Goal: Transaction & Acquisition: Subscribe to service/newsletter

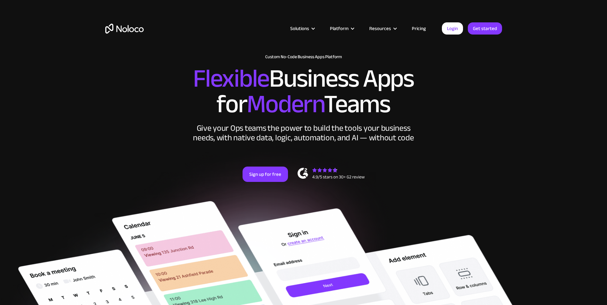
click at [416, 28] on link "Pricing" at bounding box center [419, 28] width 30 height 8
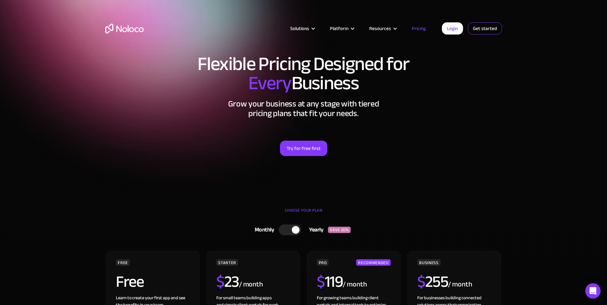
click at [0, 0] on link "Get started" at bounding box center [0, 0] width 0 height 0
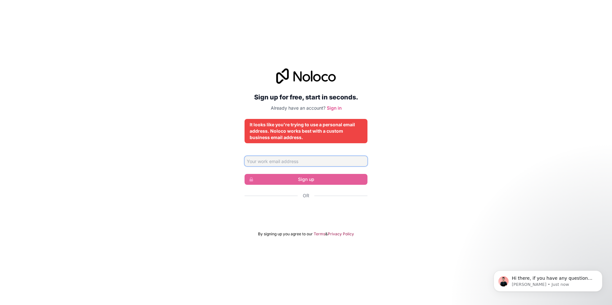
click at [338, 159] on input "Email address" at bounding box center [305, 161] width 123 height 10
type input "kbachul@altexinc.com"
click at [307, 186] on form "kbachul@altexinc.com Sign up Or By signing up you agree to our Terms & Privacy …" at bounding box center [305, 196] width 123 height 81
click at [354, 186] on form "kbachul@altexinc.com Sign up Or By signing up you agree to our Terms & Privacy …" at bounding box center [305, 196] width 123 height 81
click at [331, 171] on form "kbachul@altexinc.com Sign up Or By signing up you agree to our Terms & Privacy …" at bounding box center [305, 196] width 123 height 81
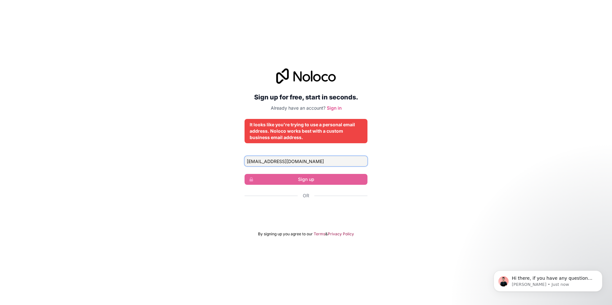
click at [330, 160] on input "kbachul@altexinc.com" at bounding box center [305, 161] width 123 height 10
click at [400, 174] on div "Sign up for free, start in seconds. Already have an account? Sign in It looks l…" at bounding box center [306, 153] width 612 height 186
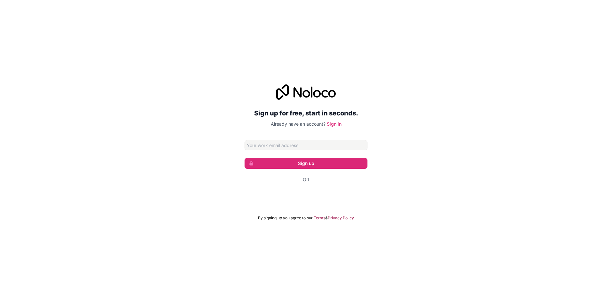
click at [268, 145] on input "Email address" at bounding box center [305, 145] width 123 height 10
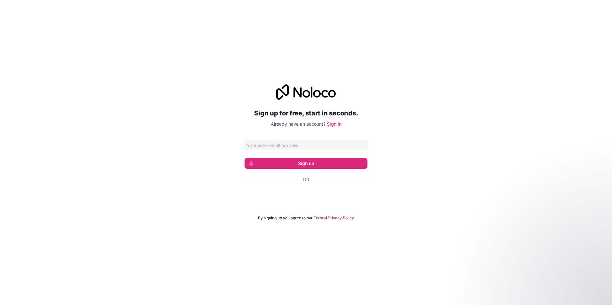
type input "kbachul@altexinc.com"
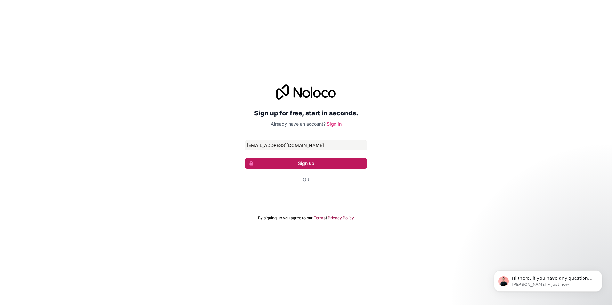
click at [275, 162] on button "Sign up" at bounding box center [305, 163] width 123 height 11
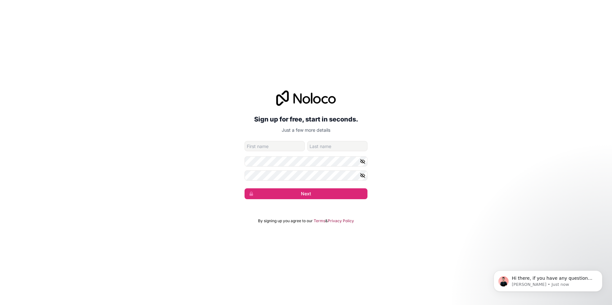
click at [272, 146] on input "given-name" at bounding box center [274, 146] width 60 height 10
type input "Kevin"
type input "Bachul"
click at [362, 161] on icon "button" at bounding box center [362, 161] width 4 height 4
click at [362, 174] on icon "button" at bounding box center [363, 176] width 6 height 6
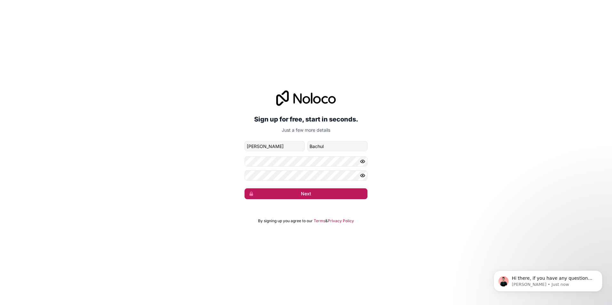
click at [352, 190] on button "Next" at bounding box center [305, 193] width 123 height 11
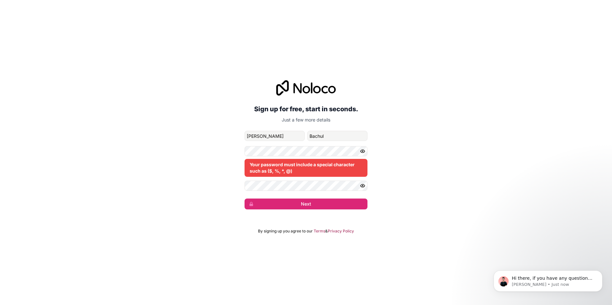
click at [303, 158] on div "Your password must include a special character such as ($, %, *, @)" at bounding box center [305, 161] width 123 height 31
click at [303, 157] on div "Your password must include a special character such as ($, %, *, @)" at bounding box center [305, 161] width 123 height 31
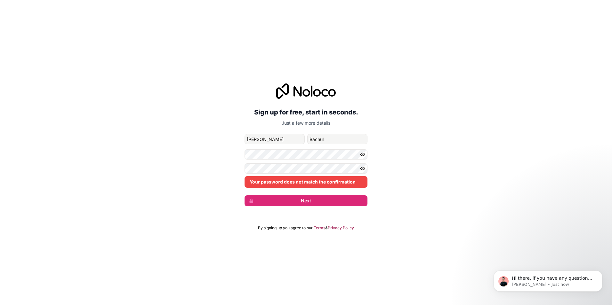
click at [248, 192] on form "kbachul@altexinc.com Kevin Bachul Your password does not match the confirmation…" at bounding box center [305, 170] width 123 height 72
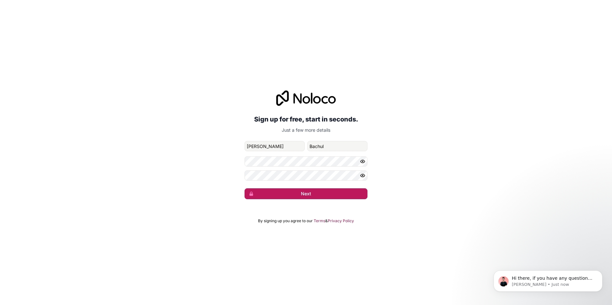
click at [292, 197] on button "Next" at bounding box center [305, 193] width 123 height 11
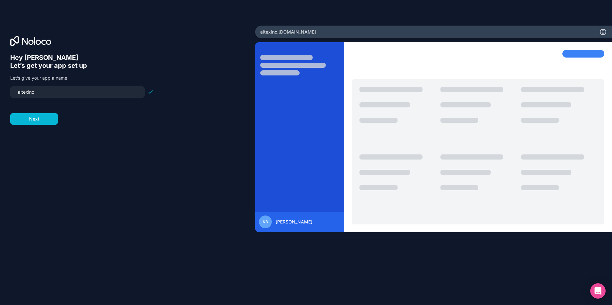
drag, startPoint x: 44, startPoint y: 93, endPoint x: -32, endPoint y: 94, distance: 75.8
click at [0, 94] on html "Hey Kevin 👋 Let’s get your app set up Let’s give your app a name altexinc Next …" at bounding box center [306, 152] width 612 height 305
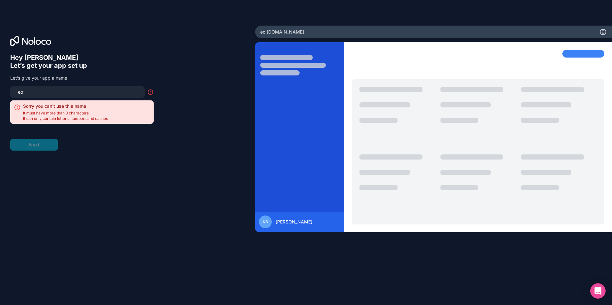
type input "e"
type input "o"
type input "e"
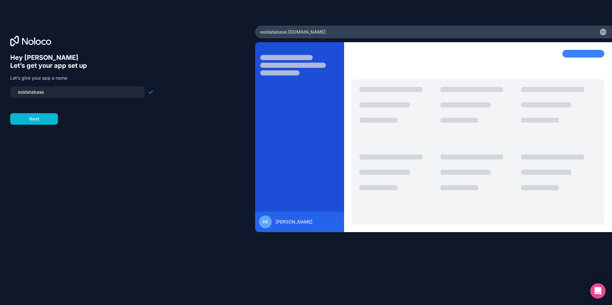
type input "eoidatabase"
click at [44, 117] on button "Next" at bounding box center [34, 119] width 48 height 12
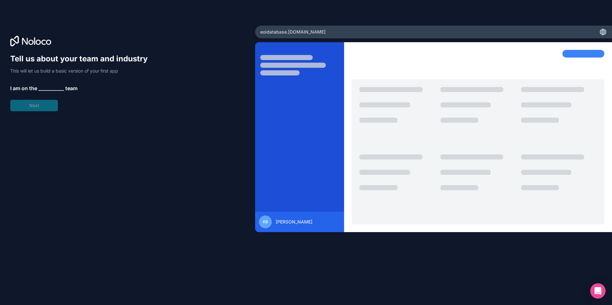
click at [43, 101] on div "Tell us about your team and industry This will let us build a basic version of …" at bounding box center [81, 83] width 143 height 58
click at [52, 87] on span "__________" at bounding box center [51, 88] width 26 height 8
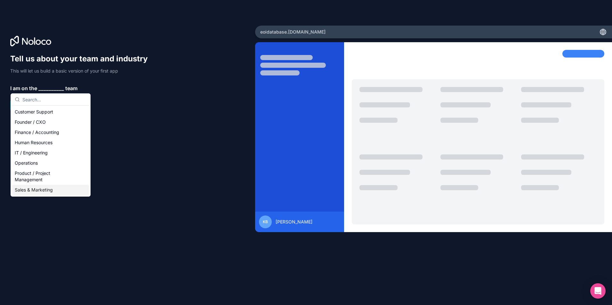
click at [45, 190] on div "Sales & Marketing" at bounding box center [50, 190] width 77 height 10
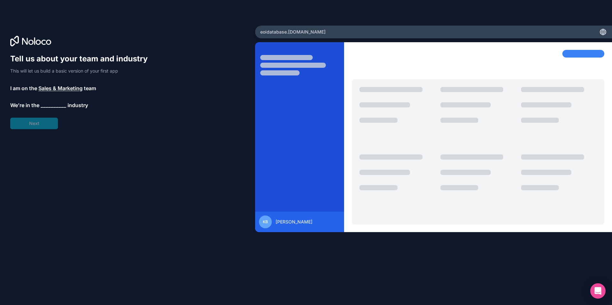
click at [41, 117] on div "Tell us about your team and industry This will let us build a basic version of …" at bounding box center [81, 92] width 143 height 76
click at [49, 107] on span "__________" at bounding box center [54, 106] width 26 height 8
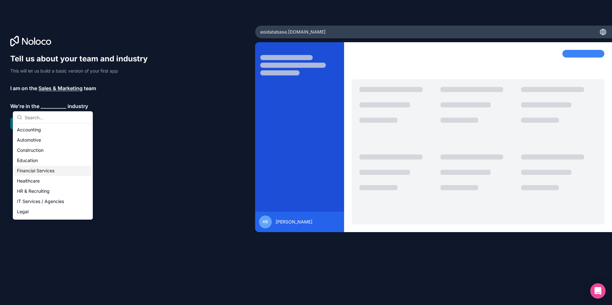
scroll to position [32, 0]
click at [47, 186] on div "Manufacturing" at bounding box center [52, 190] width 77 height 10
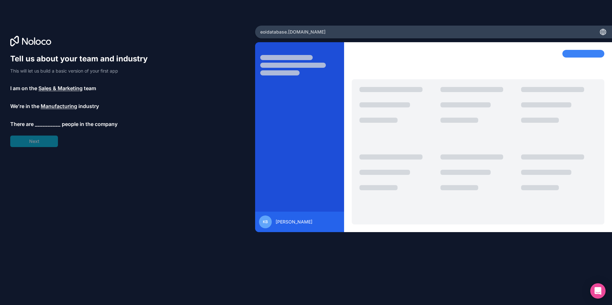
click at [54, 125] on span "__________" at bounding box center [48, 124] width 26 height 8
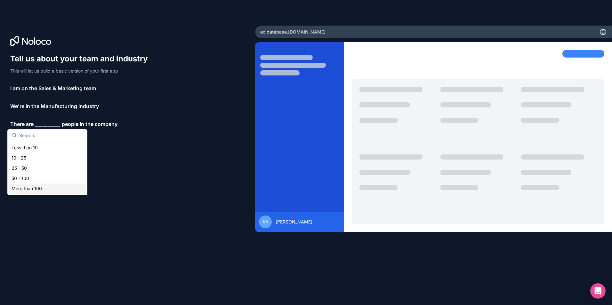
click at [49, 186] on div "More than 100" at bounding box center [47, 189] width 77 height 10
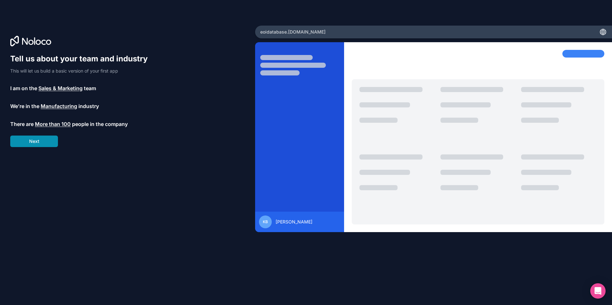
click at [44, 146] on button "Next" at bounding box center [34, 142] width 48 height 12
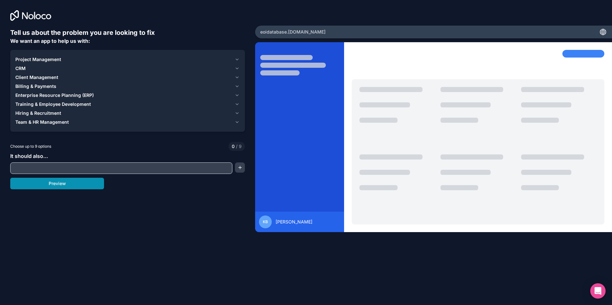
click at [62, 186] on button "Preview" at bounding box center [57, 184] width 94 height 12
click at [75, 95] on span "Enterprise Resource Planning (ERP)" at bounding box center [54, 95] width 78 height 6
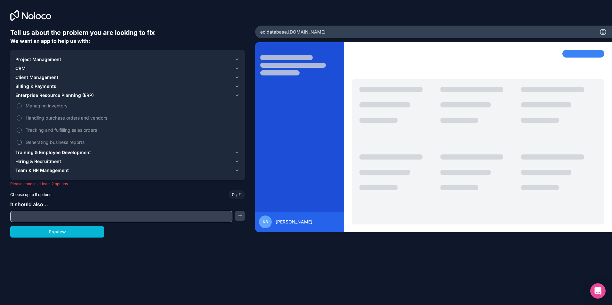
click at [60, 142] on span "Generating business reports" at bounding box center [132, 142] width 213 height 7
click at [22, 142] on button "Generating business reports" at bounding box center [19, 142] width 5 height 5
click at [59, 68] on div "CRM" at bounding box center [123, 68] width 217 height 6
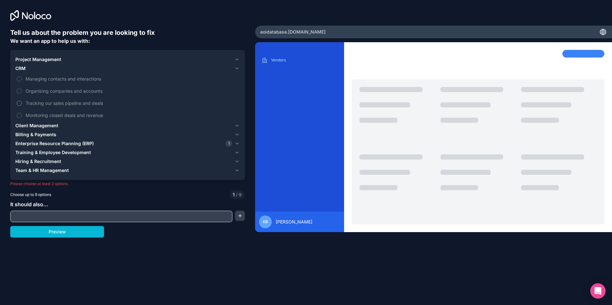
click at [62, 103] on span "Tracking our sales pipeline and deals" at bounding box center [132, 103] width 213 height 7
click at [22, 103] on button "Tracking our sales pipeline and deals" at bounding box center [19, 103] width 5 height 5
click at [72, 97] on label "Tracking our sales pipeline and deals" at bounding box center [127, 103] width 224 height 12
click at [22, 101] on button "Tracking our sales pipeline and deals" at bounding box center [19, 103] width 5 height 5
click at [74, 89] on span "Organizing companies and accounts" at bounding box center [132, 91] width 213 height 7
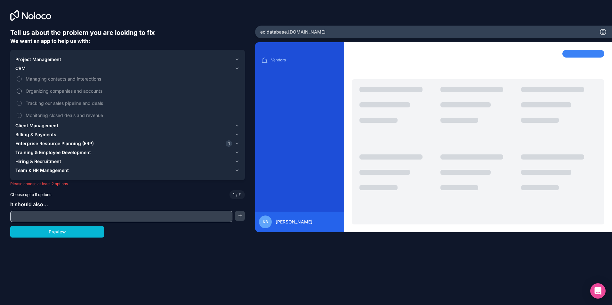
click at [22, 89] on button "Organizing companies and accounts" at bounding box center [19, 91] width 5 height 5
click at [72, 92] on span "Organizing companies and accounts" at bounding box center [132, 91] width 213 height 7
click at [22, 92] on button "Organizing companies and accounts" at bounding box center [19, 91] width 5 height 5
click at [66, 60] on div "Project Management" at bounding box center [123, 59] width 217 height 6
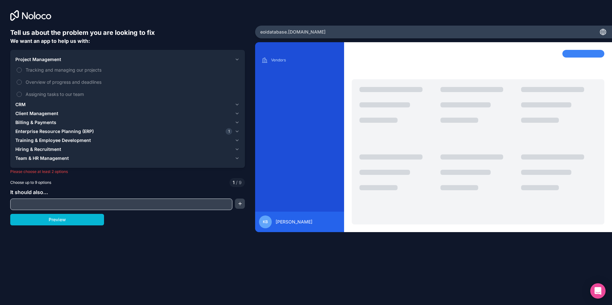
click at [67, 139] on span "Training & Employee Development" at bounding box center [53, 140] width 76 height 6
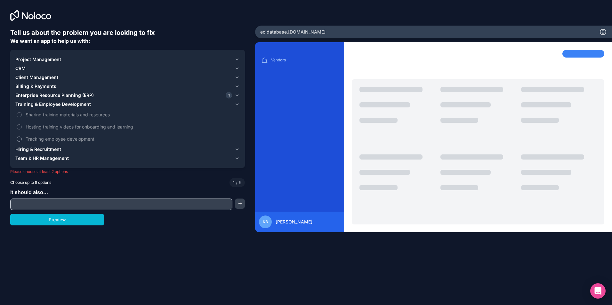
click at [67, 138] on span "Tracking employee development" at bounding box center [132, 139] width 213 height 7
click at [22, 138] on button "Tracking employee development" at bounding box center [19, 139] width 5 height 5
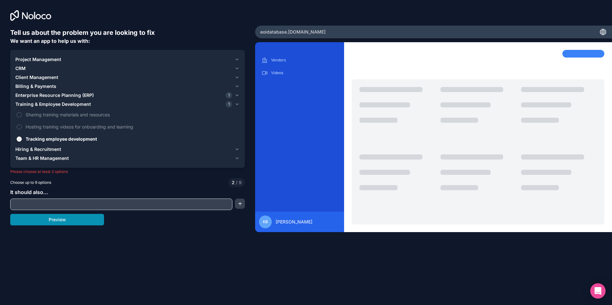
click at [69, 221] on button "Preview" at bounding box center [57, 220] width 94 height 12
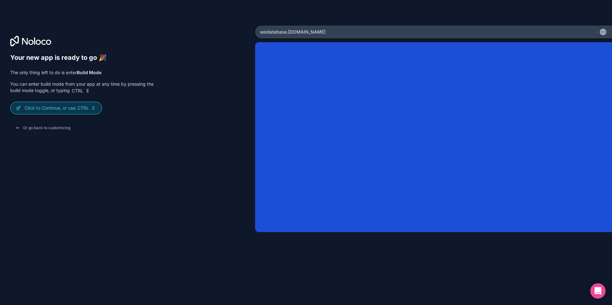
click at [82, 105] on span "Ctrl E" at bounding box center [87, 108] width 20 height 6
